Goal: Check status: Check status

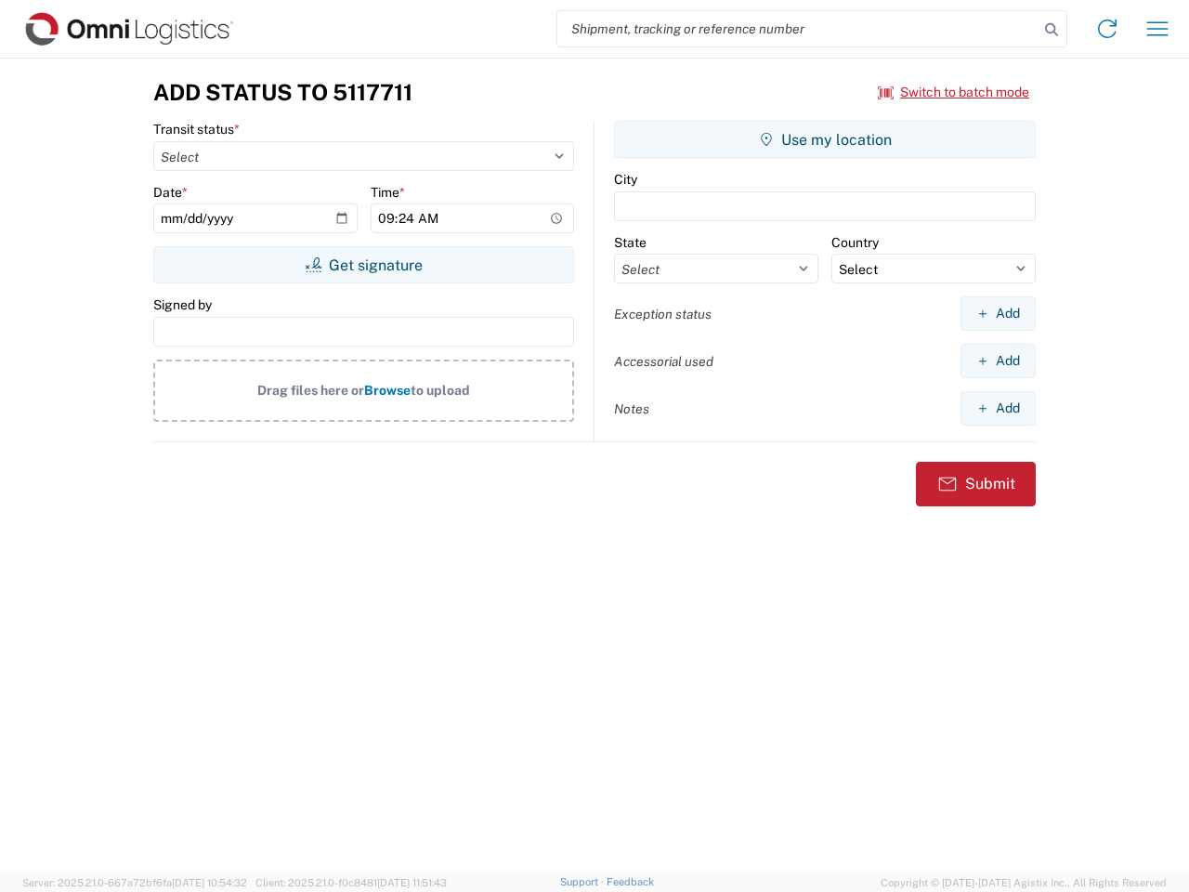
click at [798, 29] on input "search" at bounding box center [797, 28] width 481 height 35
click at [1051, 30] on icon at bounding box center [1051, 30] width 26 height 26
click at [1107, 29] on icon at bounding box center [1107, 29] width 30 height 30
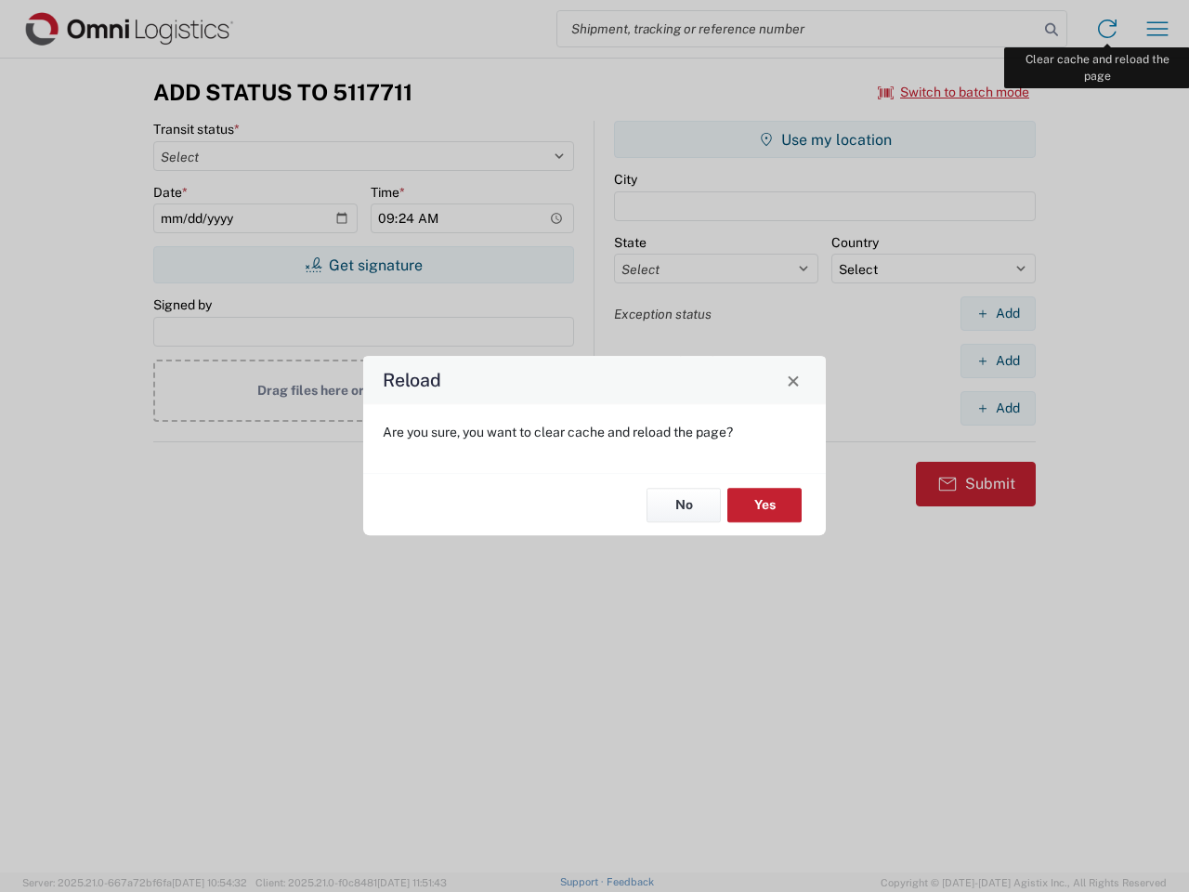
click at [1157, 29] on div "Reload Are you sure, you want to clear cache and reload the page? No Yes" at bounding box center [594, 446] width 1189 height 892
click at [954, 92] on div "Reload Are you sure, you want to clear cache and reload the page? No Yes" at bounding box center [594, 446] width 1189 height 892
click at [363, 265] on div "Reload Are you sure, you want to clear cache and reload the page? No Yes" at bounding box center [594, 446] width 1189 height 892
click at [825, 139] on div "Reload Are you sure, you want to clear cache and reload the page? No Yes" at bounding box center [594, 446] width 1189 height 892
click at [998, 313] on div "Reload Are you sure, you want to clear cache and reload the page? No Yes" at bounding box center [594, 446] width 1189 height 892
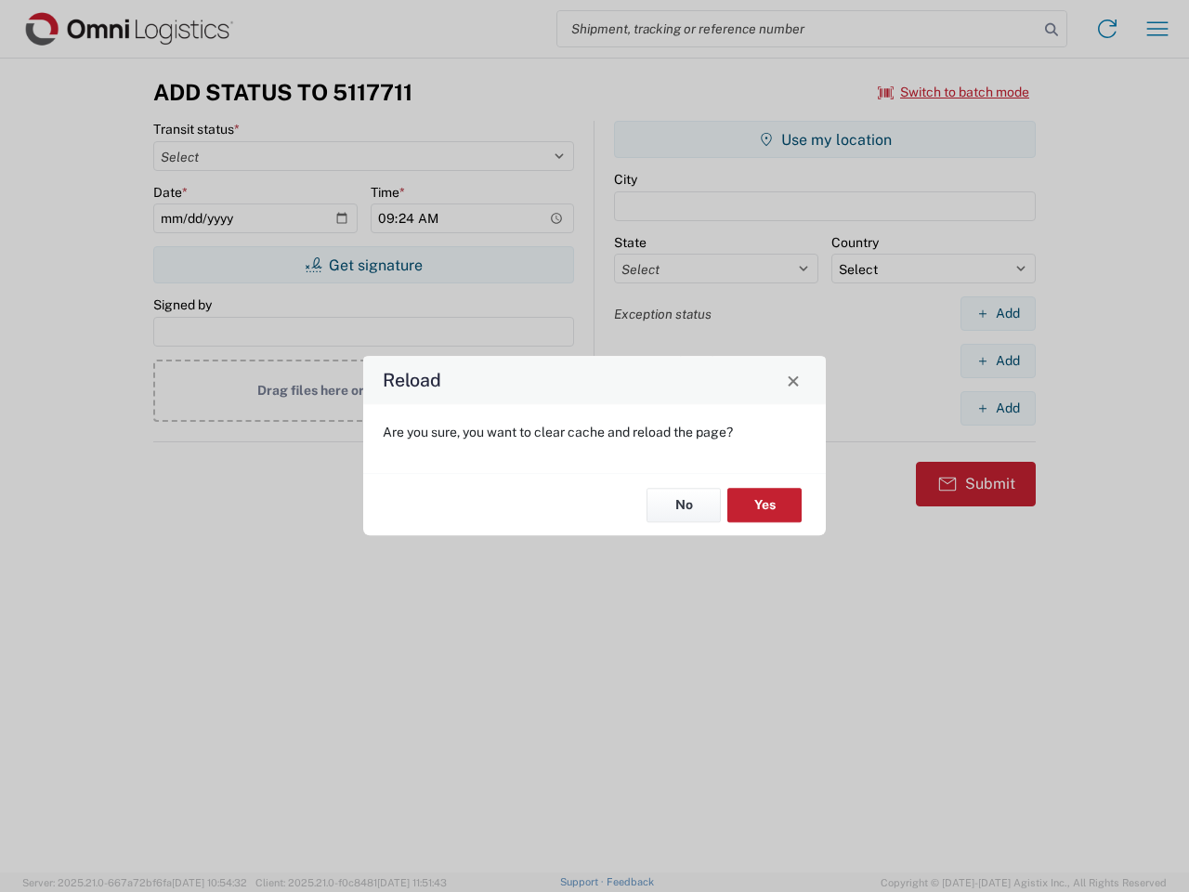
click at [998, 360] on div "Reload Are you sure, you want to clear cache and reload the page? No Yes" at bounding box center [594, 446] width 1189 height 892
click at [998, 408] on div "Reload Are you sure, you want to clear cache and reload the page? No Yes" at bounding box center [594, 446] width 1189 height 892
